Goal: Navigation & Orientation: Find specific page/section

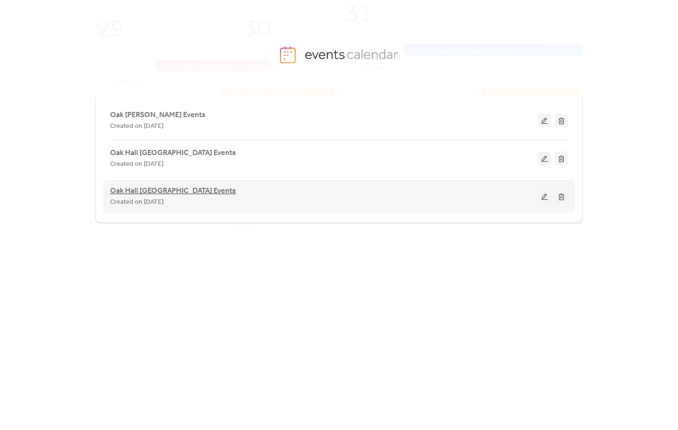
click at [169, 193] on span "Oak Hall [GEOGRAPHIC_DATA] Events" at bounding box center [173, 190] width 126 height 11
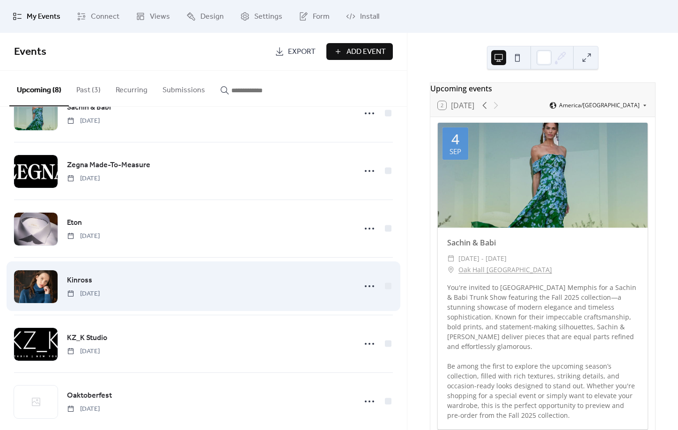
scroll to position [40, 0]
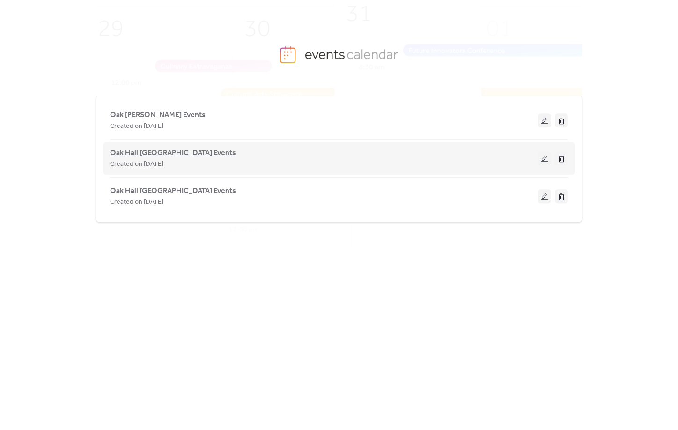
click at [158, 153] on span "Oak Hall [GEOGRAPHIC_DATA] Events" at bounding box center [173, 152] width 126 height 11
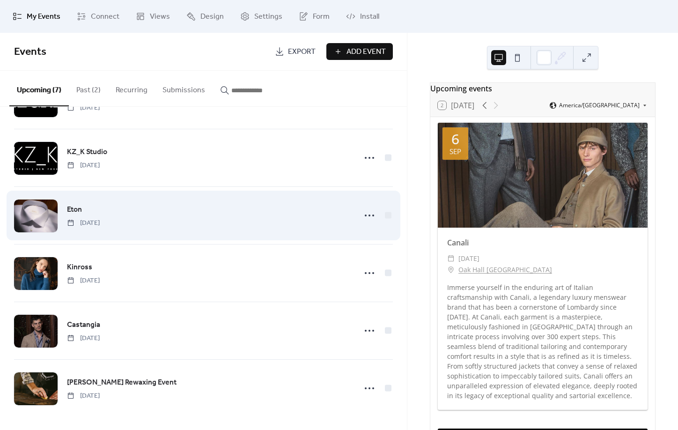
scroll to position [109, 0]
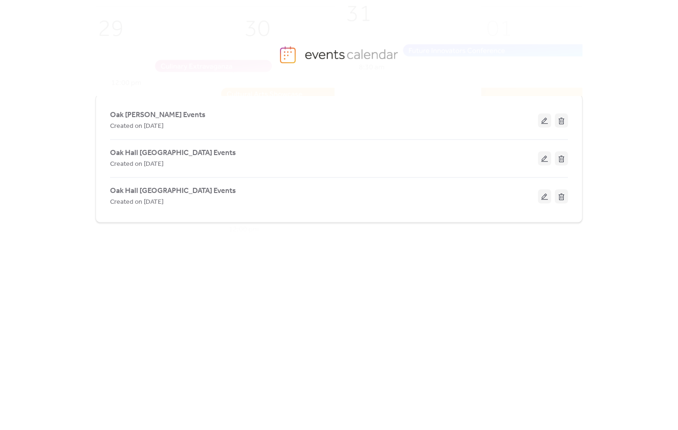
click at [166, 117] on span "Oak [PERSON_NAME] Events" at bounding box center [157, 114] width 95 height 11
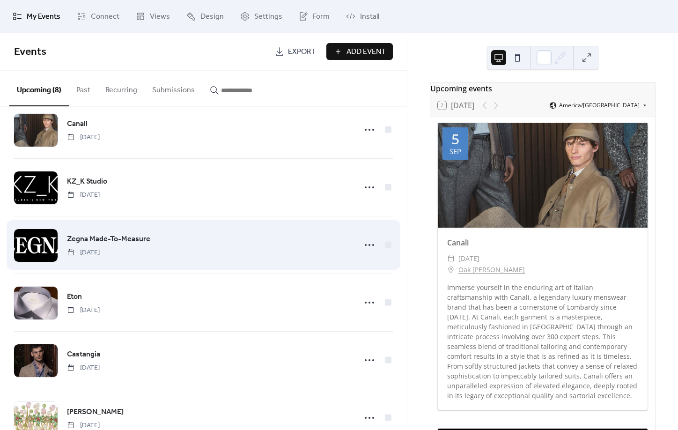
scroll to position [18, 0]
